Goal: Find specific page/section: Find specific page/section

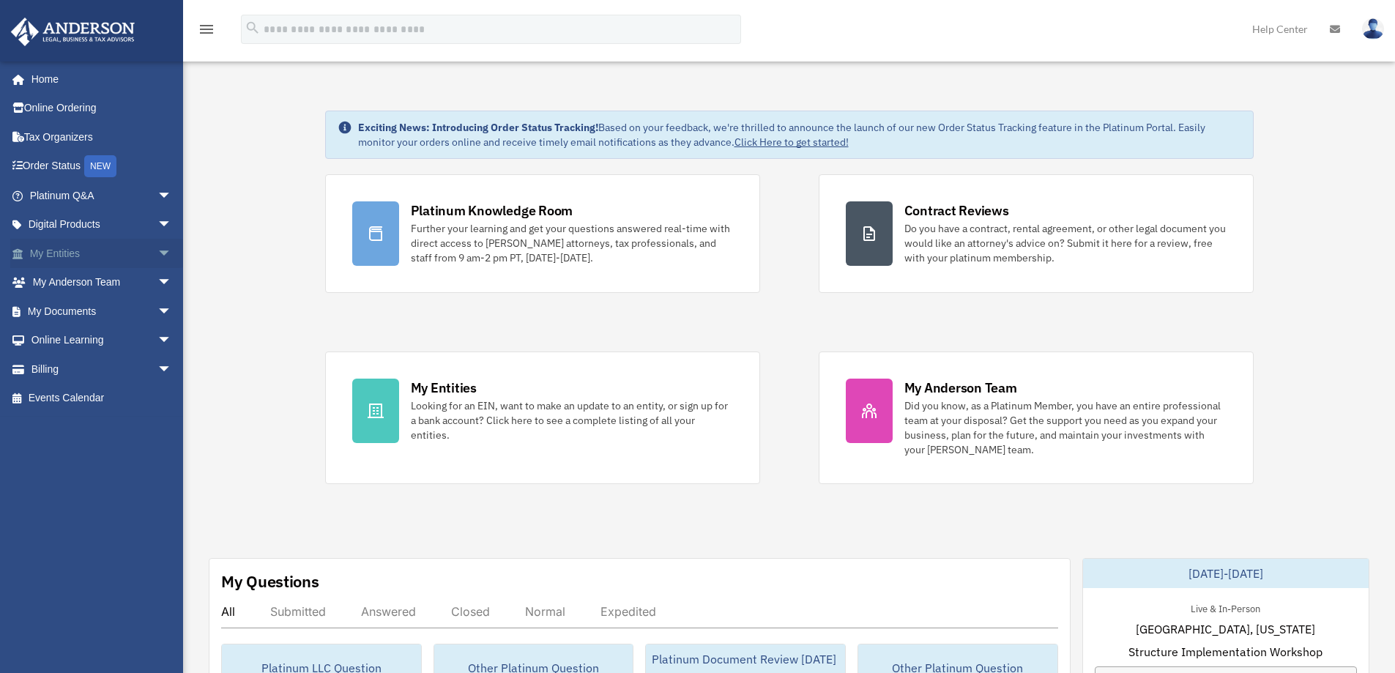
click at [157, 250] on span "arrow_drop_down" at bounding box center [171, 254] width 29 height 30
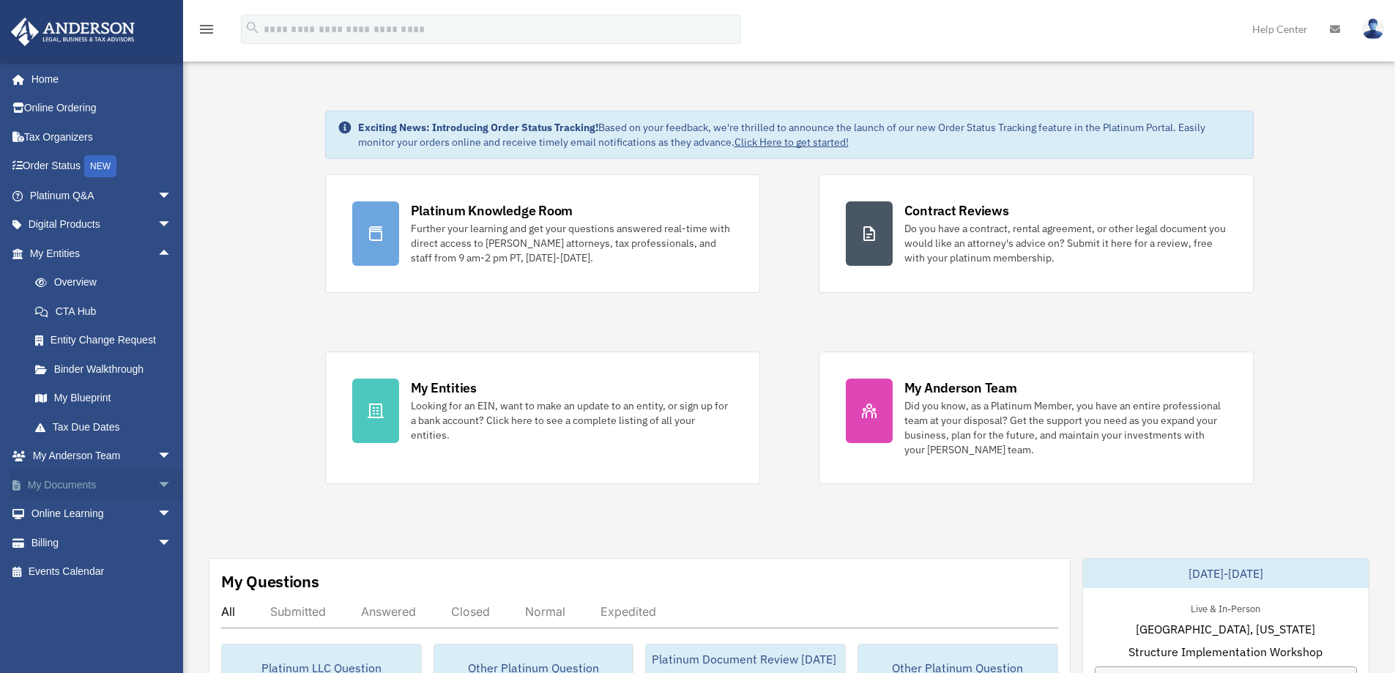
click at [157, 482] on span "arrow_drop_down" at bounding box center [171, 485] width 29 height 30
click at [59, 512] on link "Box" at bounding box center [107, 513] width 174 height 29
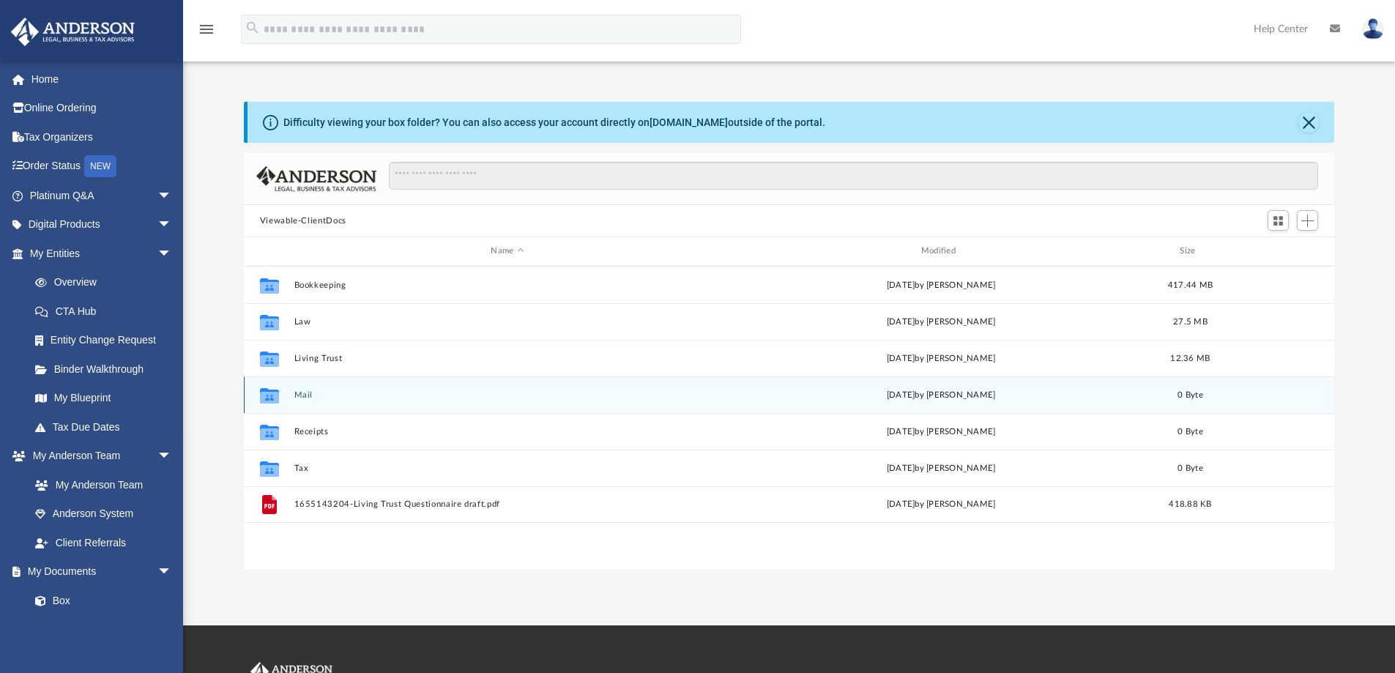
scroll to position [322, 1079]
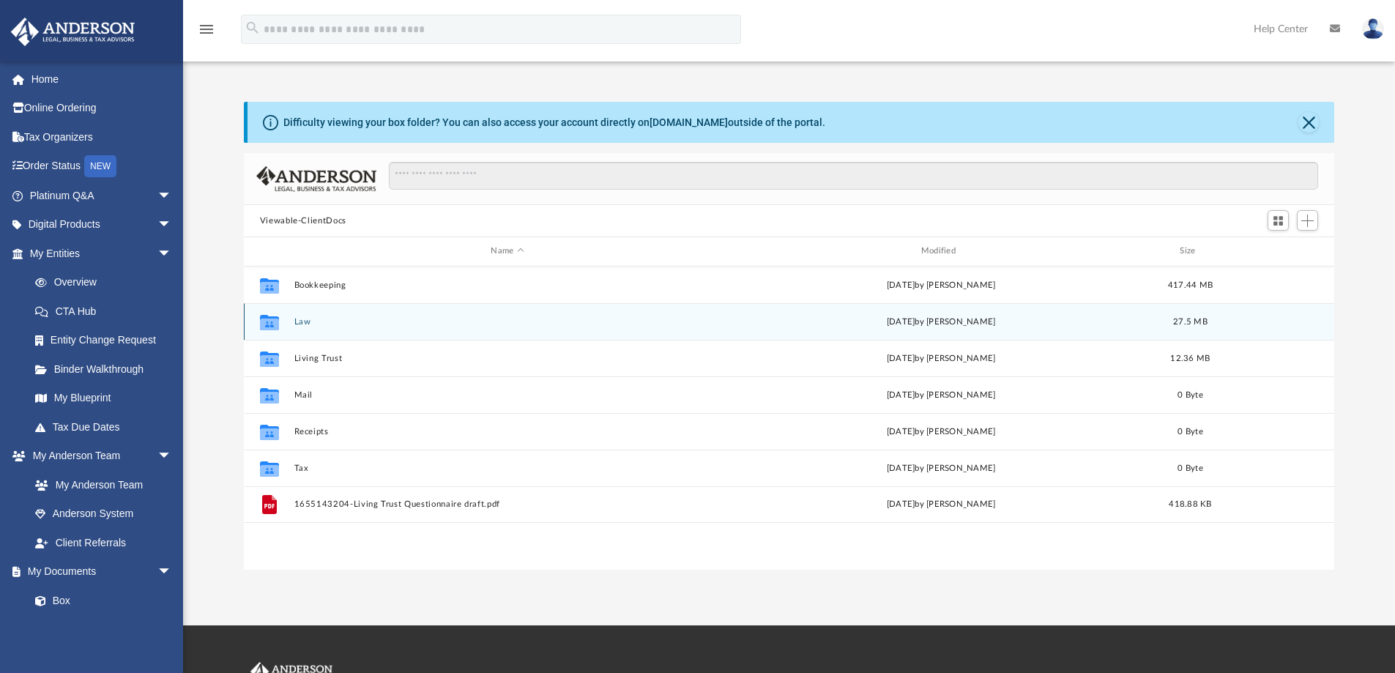
click at [305, 321] on button "Law" at bounding box center [507, 322] width 427 height 10
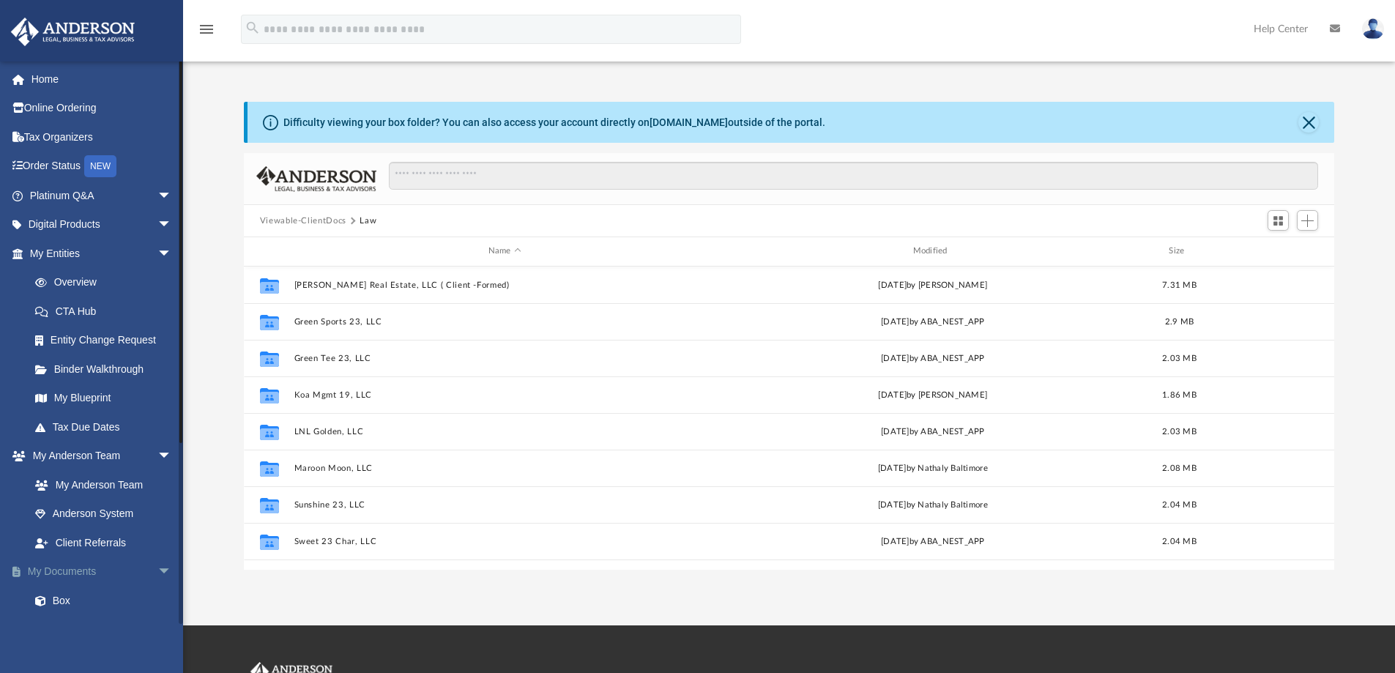
click at [157, 569] on span "arrow_drop_down" at bounding box center [171, 572] width 29 height 30
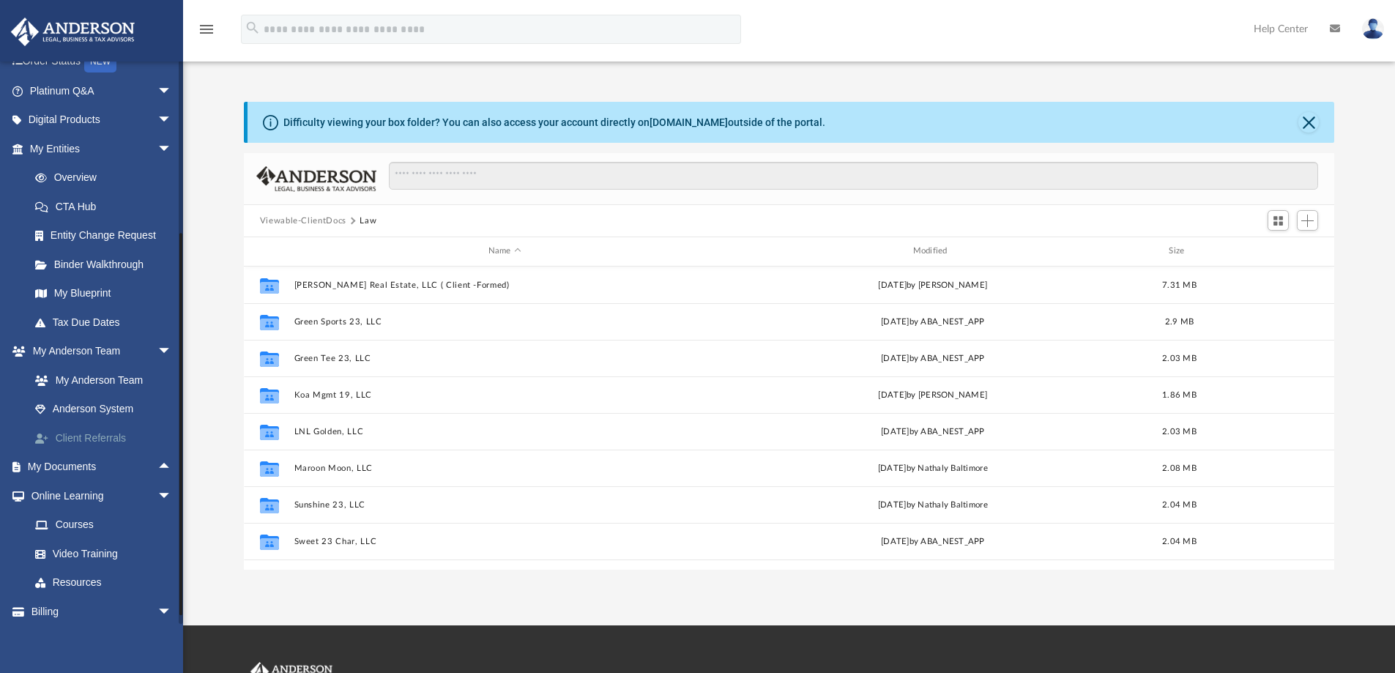
scroll to position [139, 0]
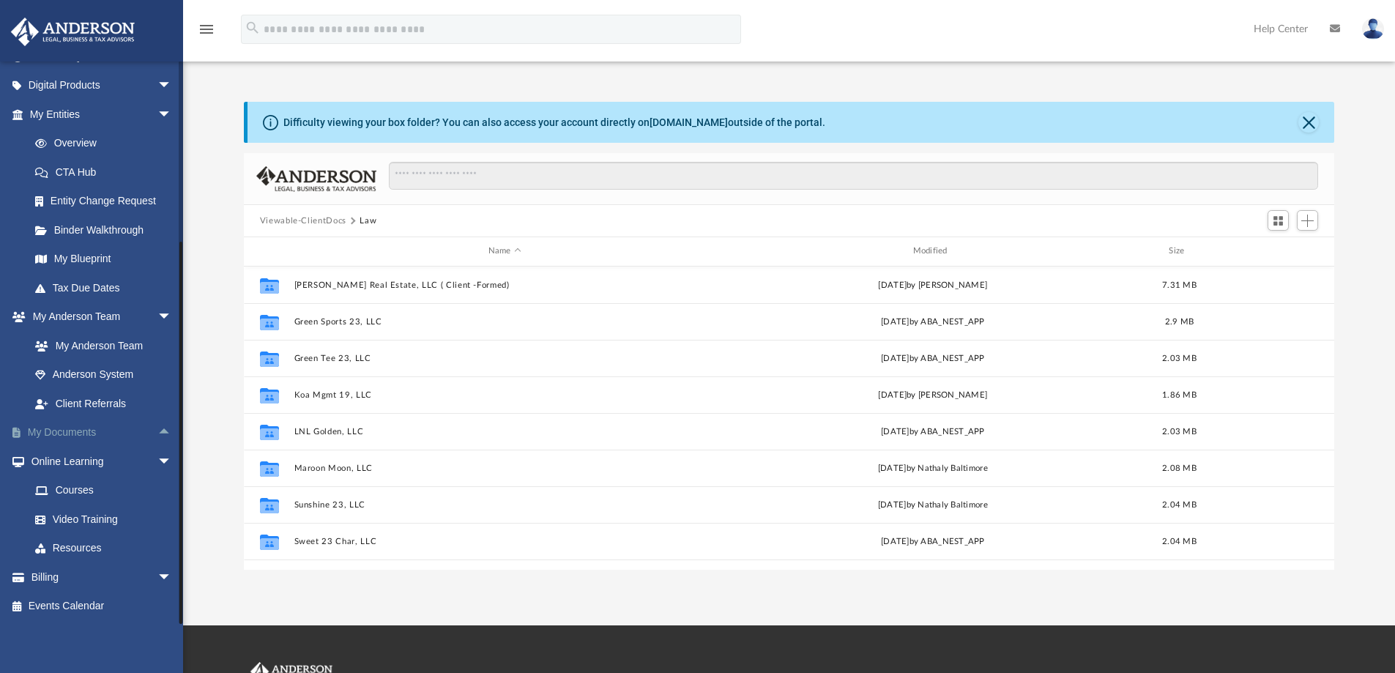
click at [96, 436] on link "My Documents arrow_drop_up" at bounding box center [102, 432] width 184 height 29
click at [80, 425] on link "My Documents arrow_drop_up" at bounding box center [102, 432] width 184 height 29
click at [157, 428] on span "arrow_drop_up" at bounding box center [171, 433] width 29 height 30
click at [107, 488] on link "Meeting Minutes" at bounding box center [107, 490] width 174 height 29
